Goal: Check status: Check status

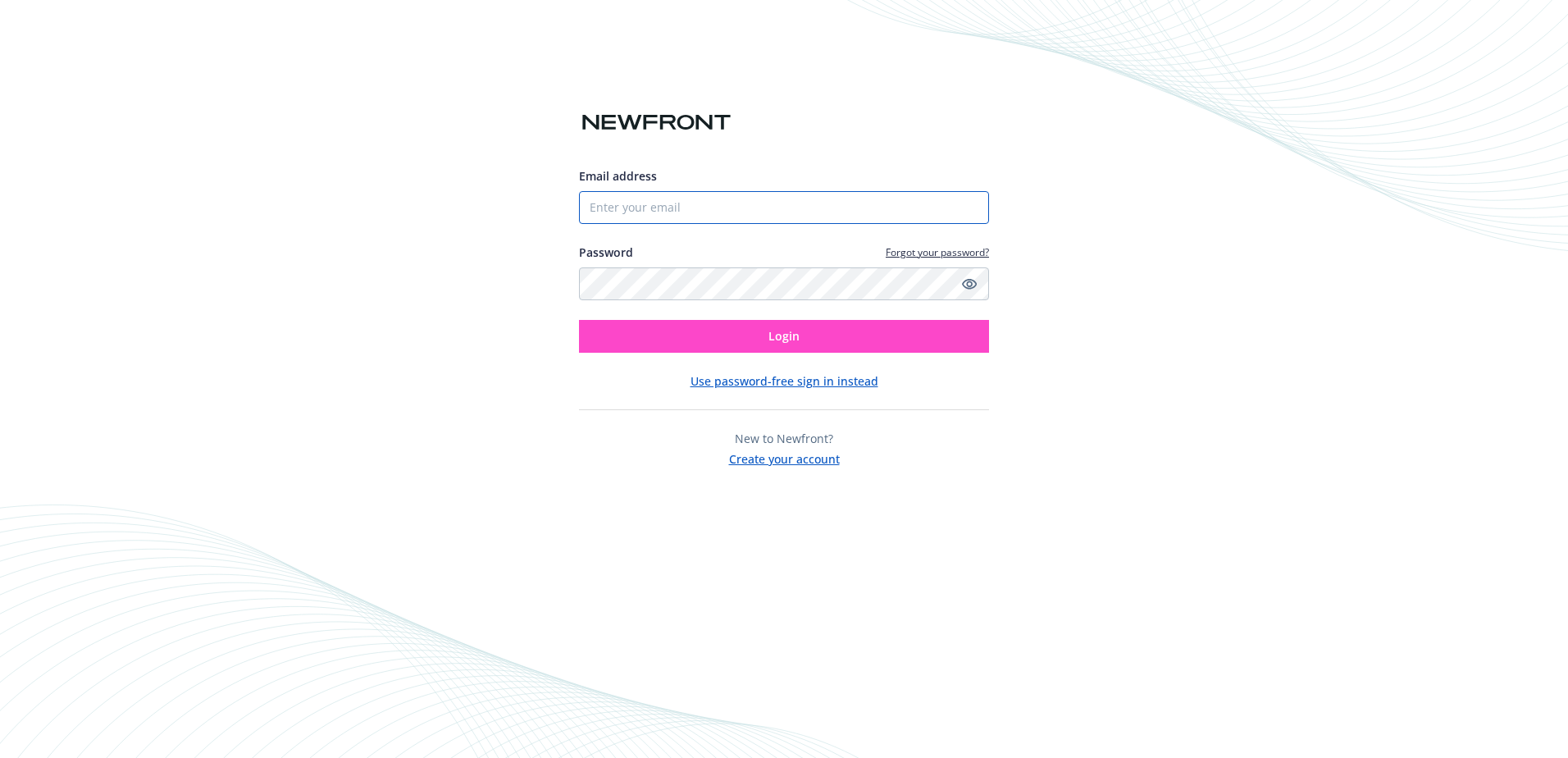
type input "[EMAIL_ADDRESS][DOMAIN_NAME]"
click at [803, 337] on button "Login" at bounding box center [784, 336] width 409 height 33
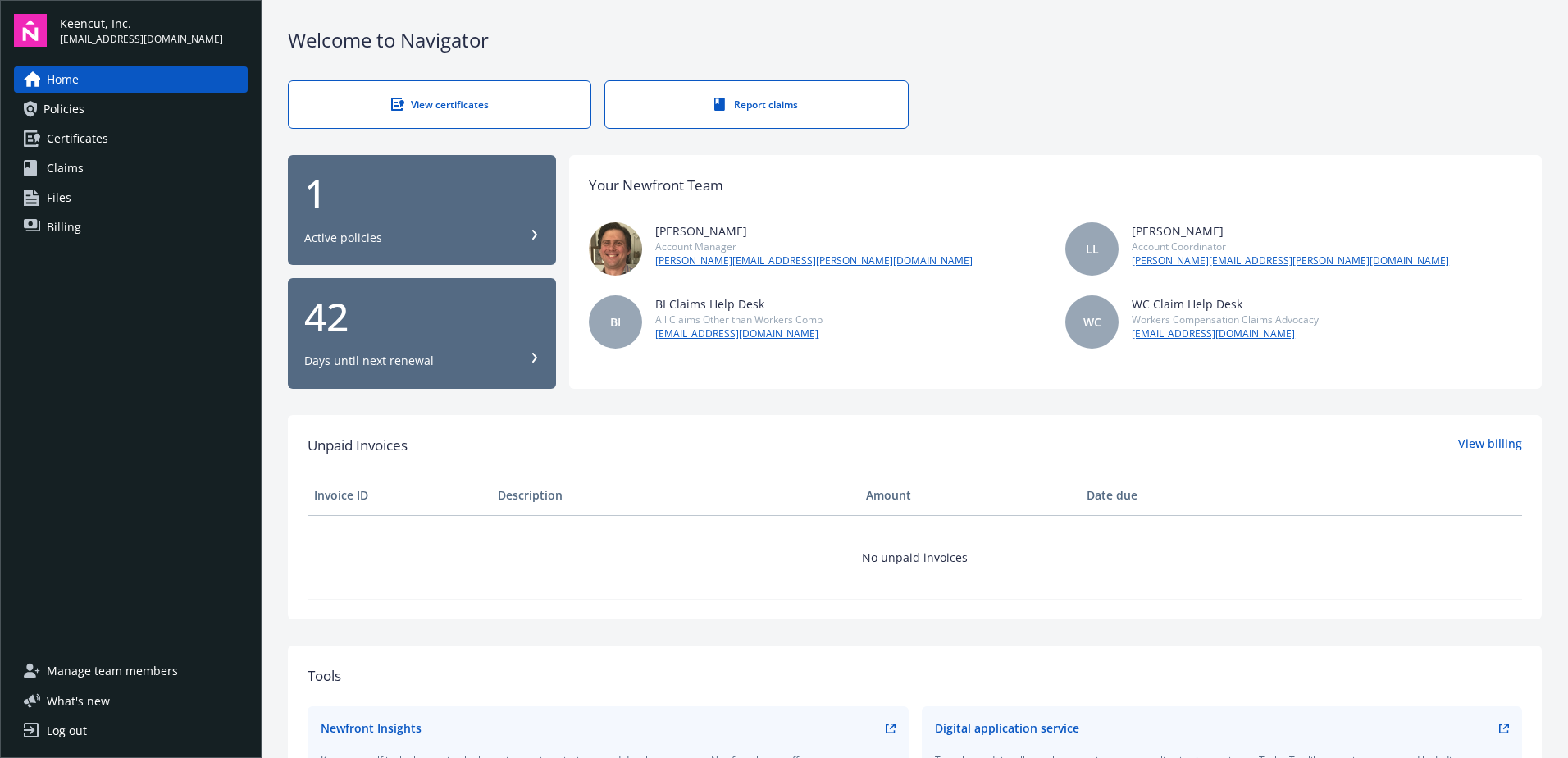
click at [500, 251] on button "1 Active policies" at bounding box center [422, 210] width 268 height 110
click at [444, 293] on button "42 Days until next renewal" at bounding box center [422, 333] width 268 height 110
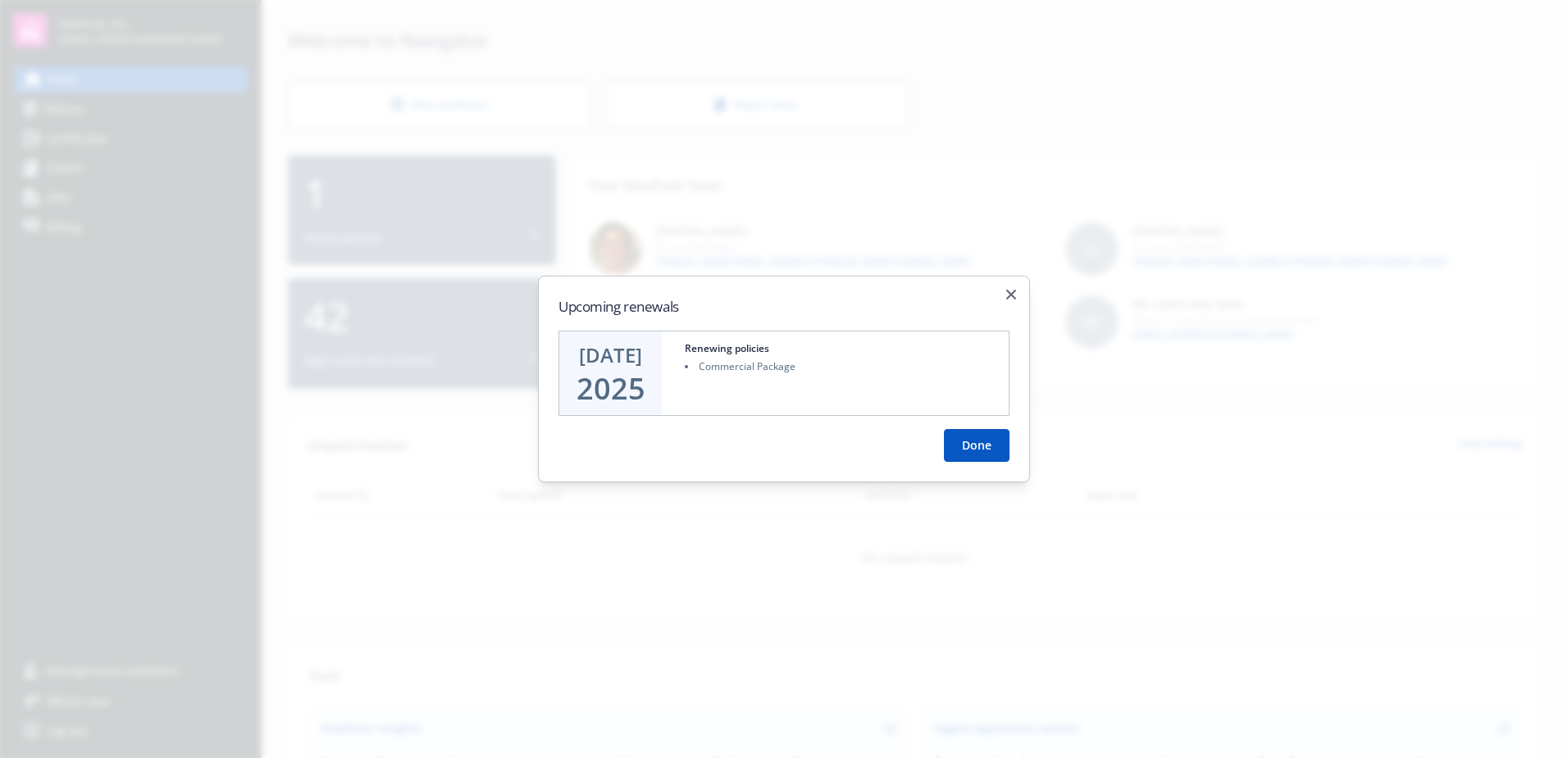
click at [1013, 299] on div "Upcoming renewals [DATE] Renewing policies Commercial Package Done Close" at bounding box center [783, 379] width 492 height 207
click at [997, 444] on button "Done" at bounding box center [976, 445] width 66 height 33
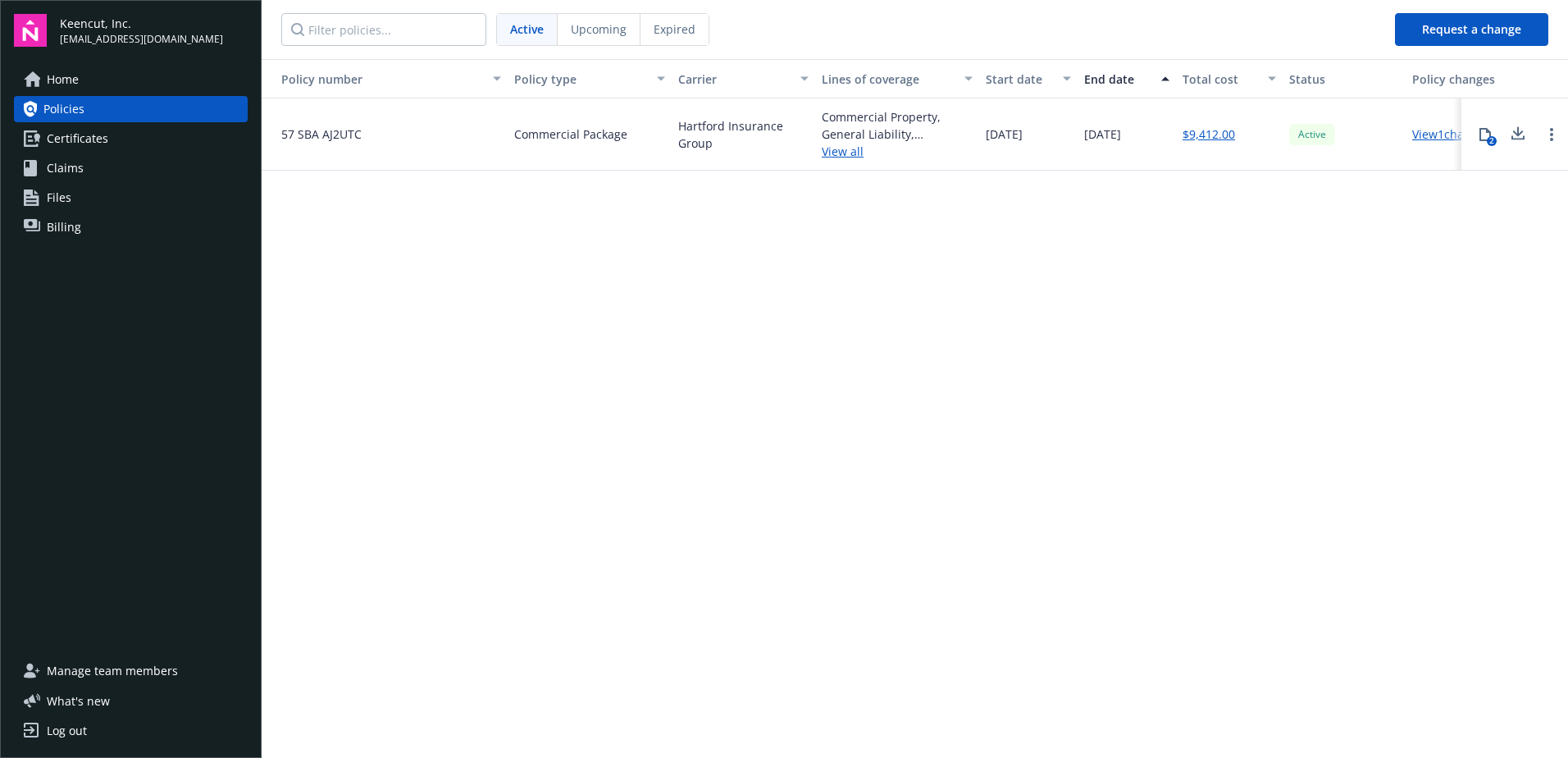
click at [596, 29] on span "Upcoming" at bounding box center [598, 29] width 56 height 17
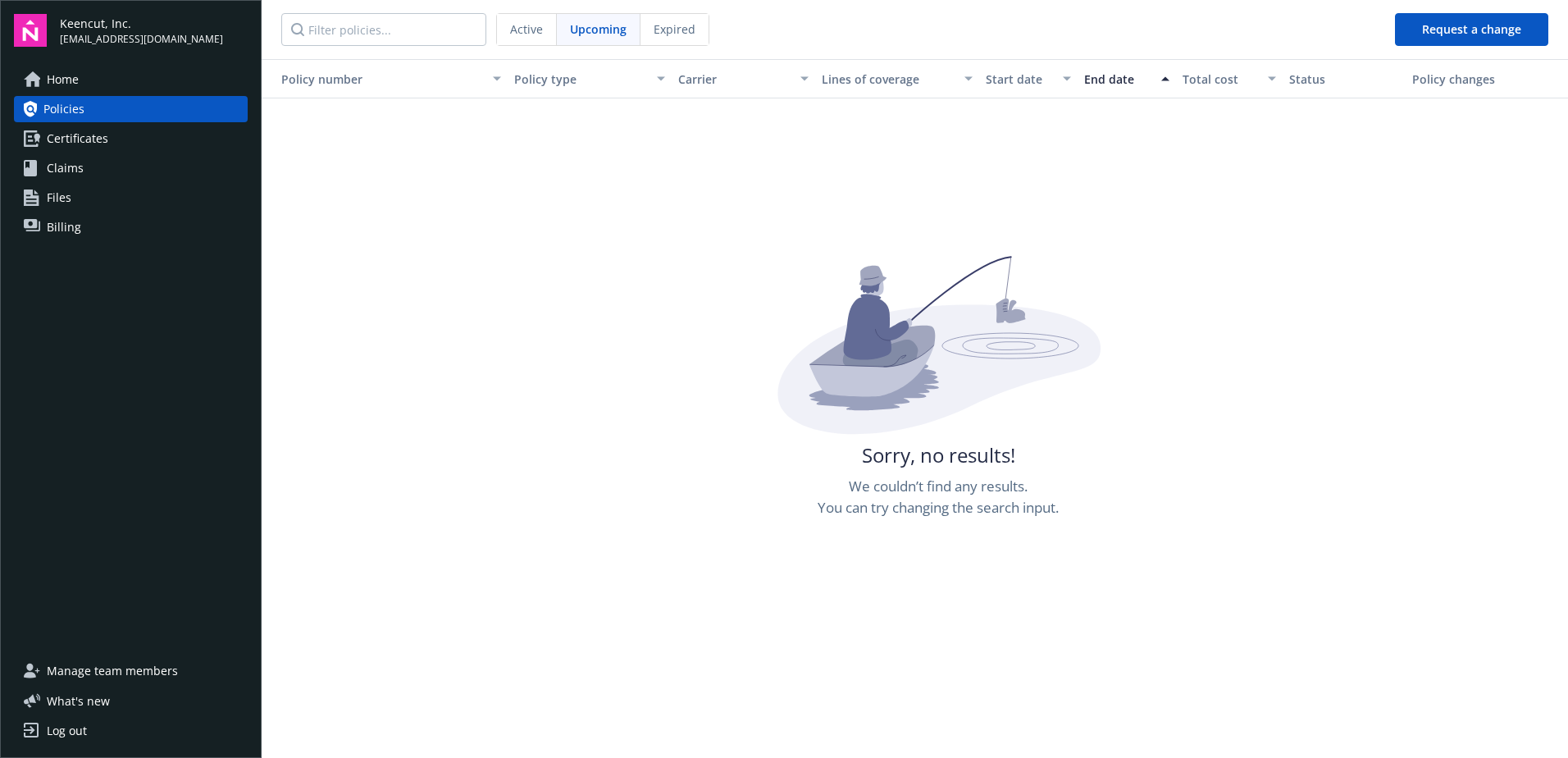
drag, startPoint x: 842, startPoint y: 192, endPoint x: 858, endPoint y: 194, distance: 16.1
